Goal: Information Seeking & Learning: Understand process/instructions

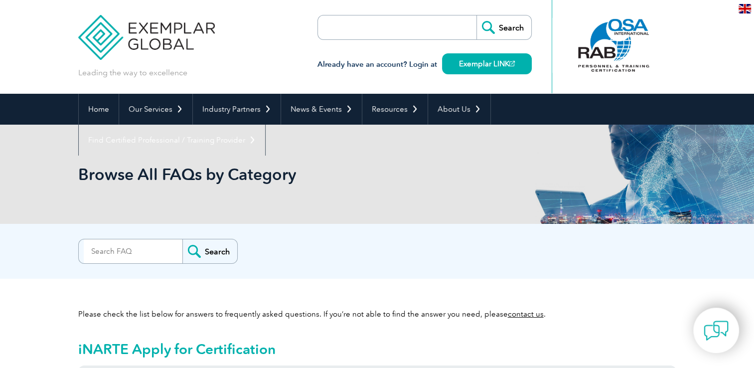
click at [599, 91] on div at bounding box center [614, 46] width 125 height 93
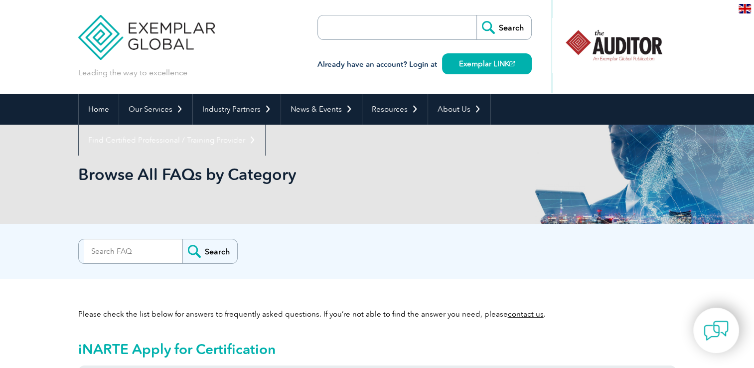
click at [599, 91] on div at bounding box center [614, 46] width 125 height 93
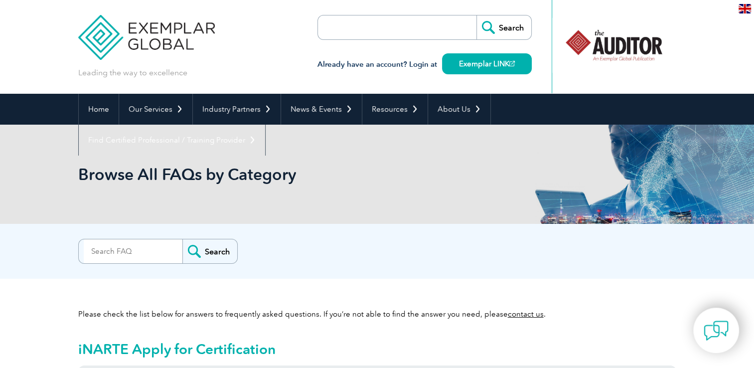
click at [599, 91] on div at bounding box center [614, 46] width 125 height 93
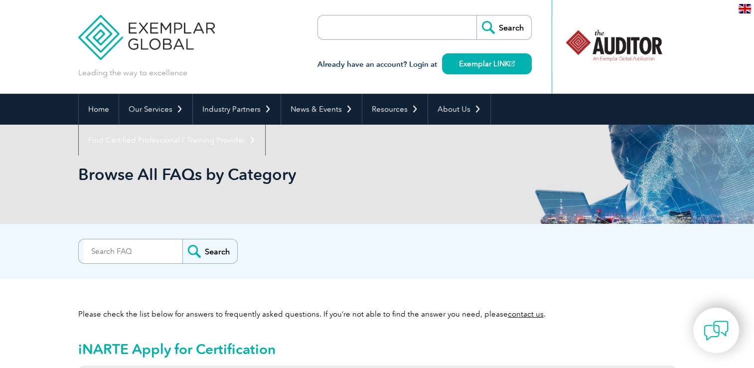
click at [599, 91] on div at bounding box center [614, 46] width 125 height 93
drag, startPoint x: 599, startPoint y: 91, endPoint x: 581, endPoint y: 92, distance: 18.5
click at [581, 92] on div at bounding box center [614, 46] width 125 height 93
click at [123, 244] on input "search" at bounding box center [133, 251] width 99 height 24
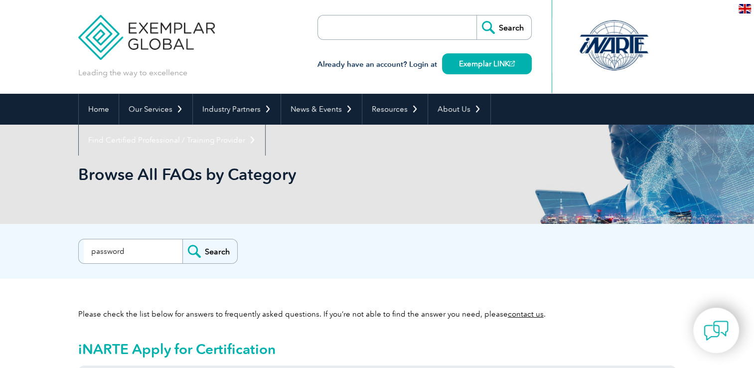
type input "password"
click at [182, 239] on input "Search" at bounding box center [209, 251] width 55 height 24
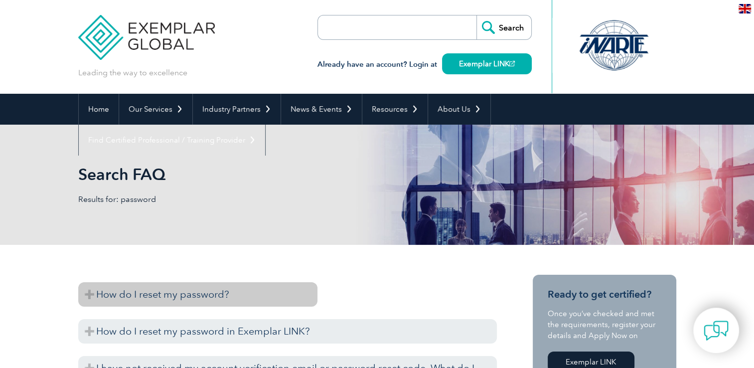
click at [173, 292] on h3 "How do I reset my password?" at bounding box center [197, 294] width 239 height 24
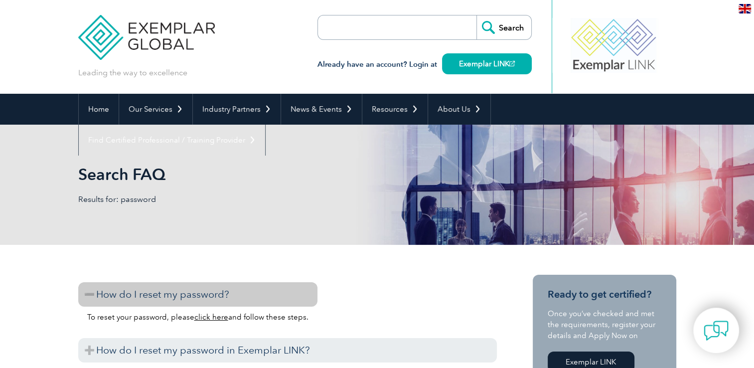
click at [202, 316] on link "click here" at bounding box center [211, 316] width 34 height 9
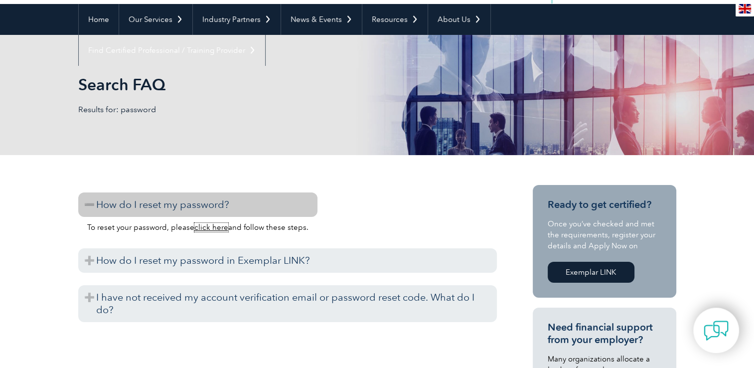
scroll to position [100, 0]
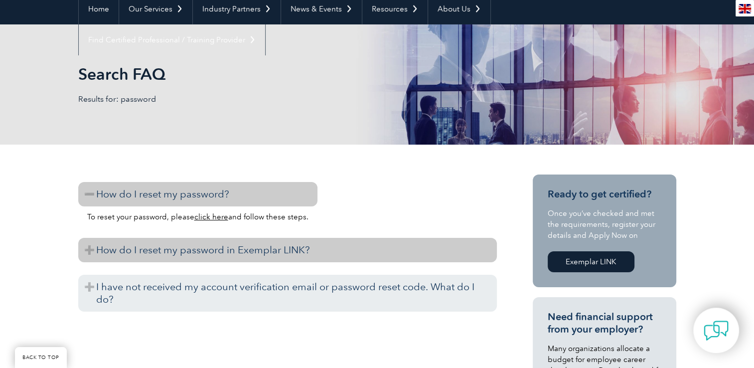
click at [181, 253] on h3 "How do I reset my password in Exemplar LINK?" at bounding box center [287, 250] width 418 height 24
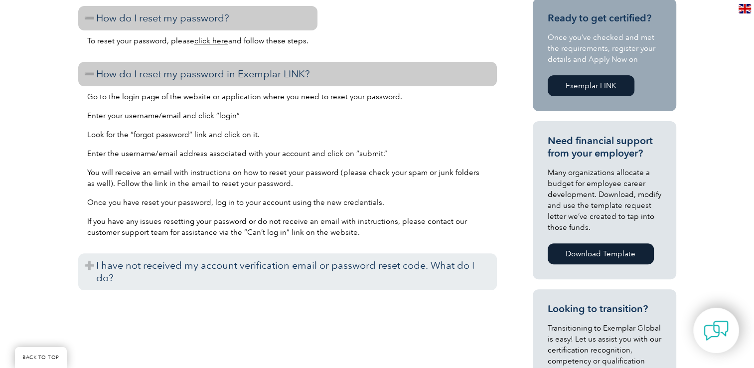
scroll to position [282, 0]
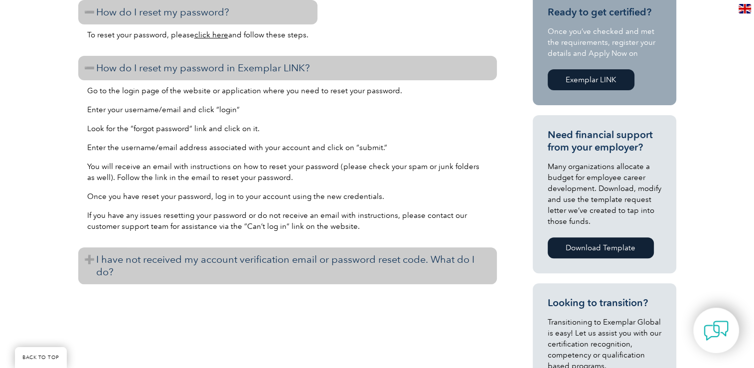
click at [290, 258] on h3 "I have not received my account verification email or password reset code. What …" at bounding box center [287, 265] width 418 height 37
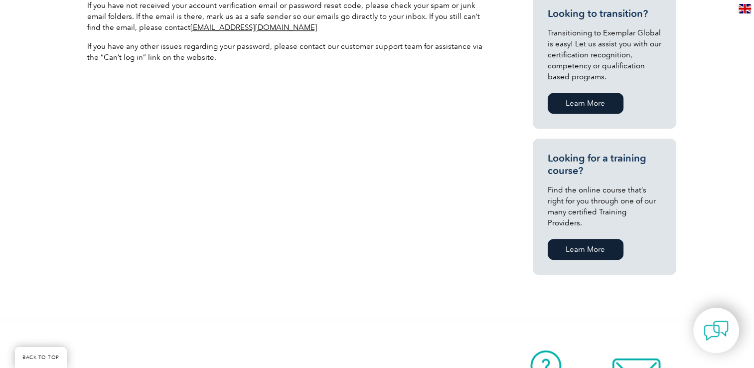
scroll to position [216, 0]
